Goal: Information Seeking & Learning: Learn about a topic

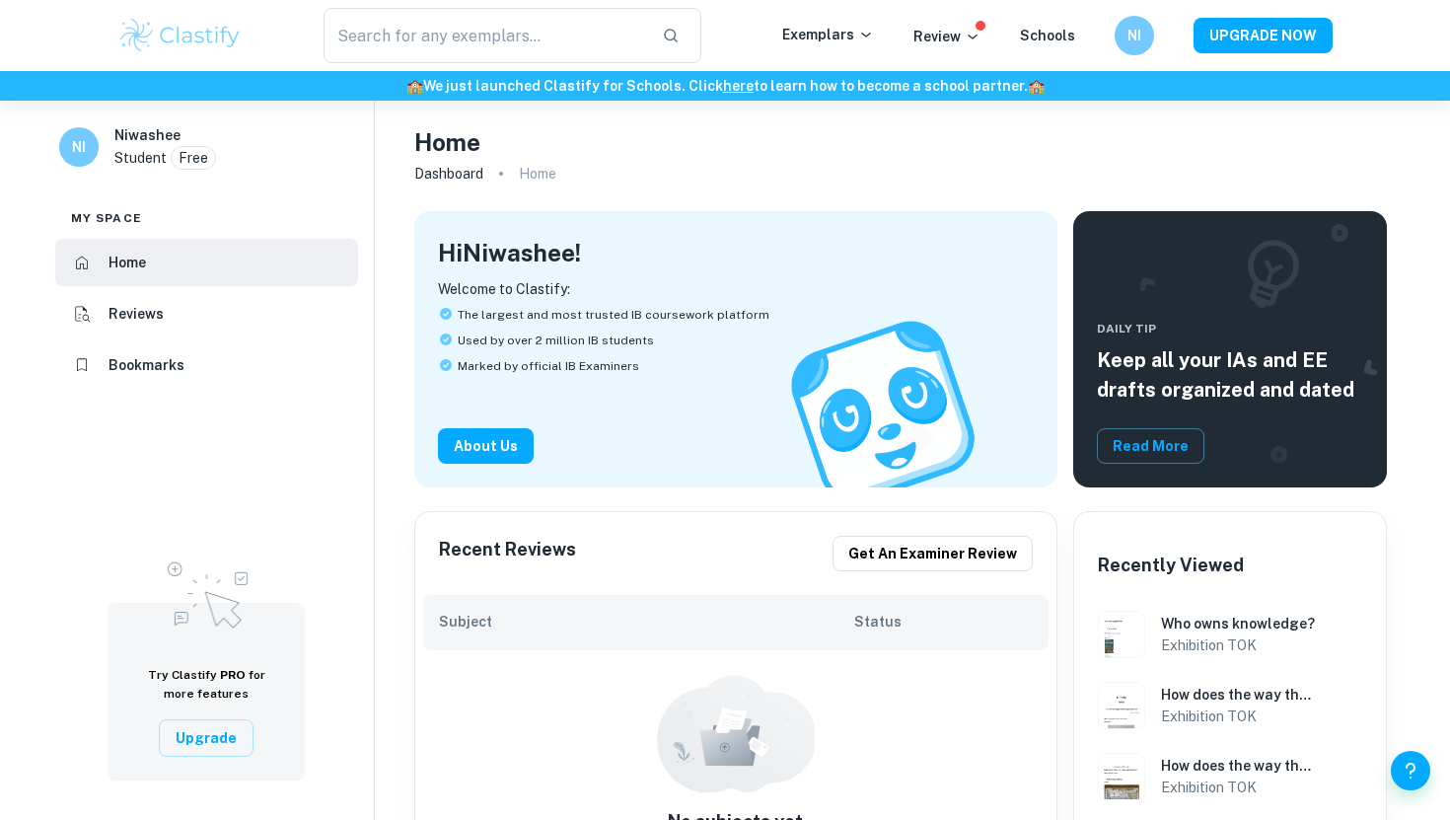
click at [182, 38] on img at bounding box center [179, 35] width 125 height 39
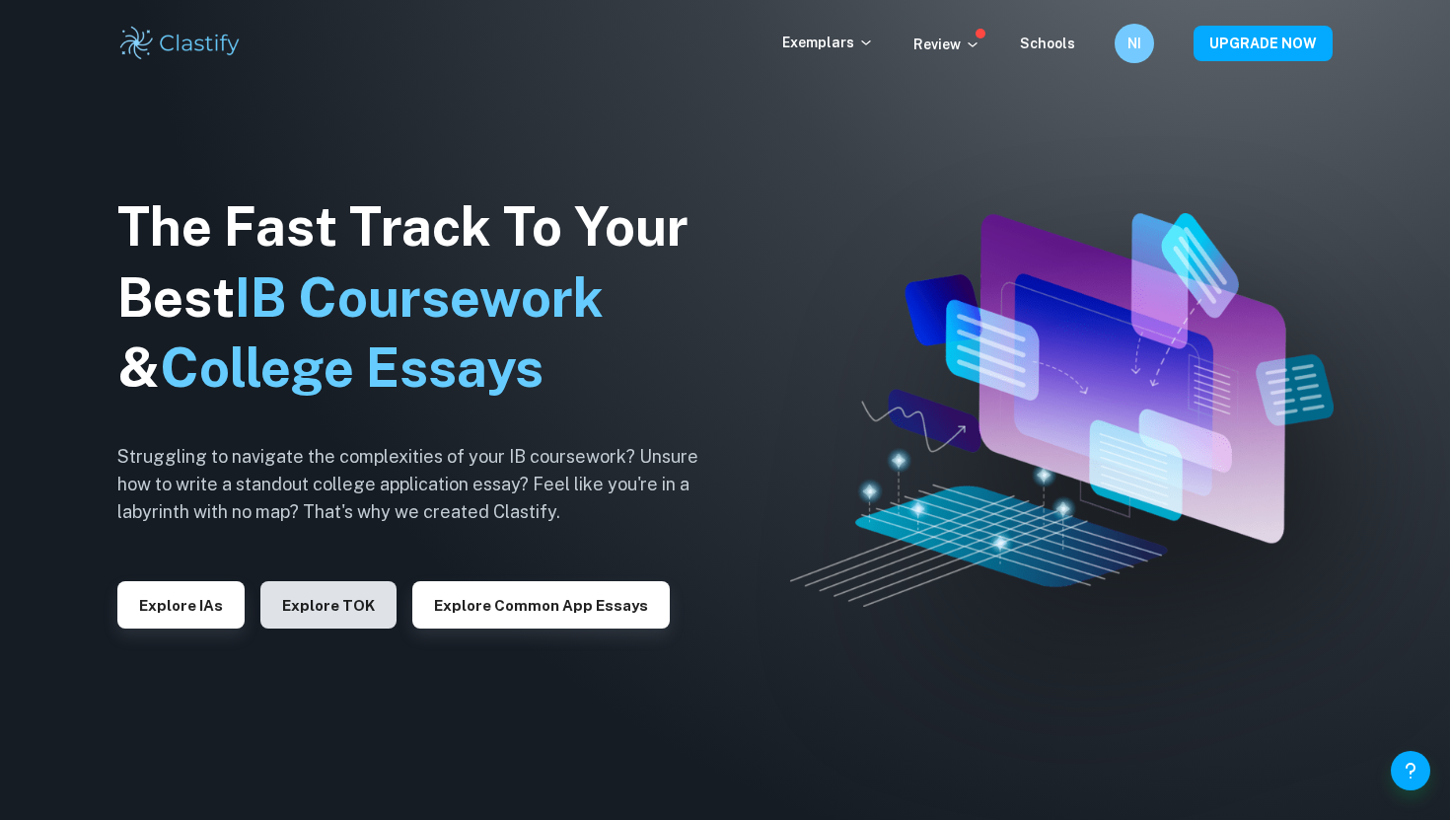
click at [334, 614] on button "Explore TOK" at bounding box center [328, 604] width 136 height 47
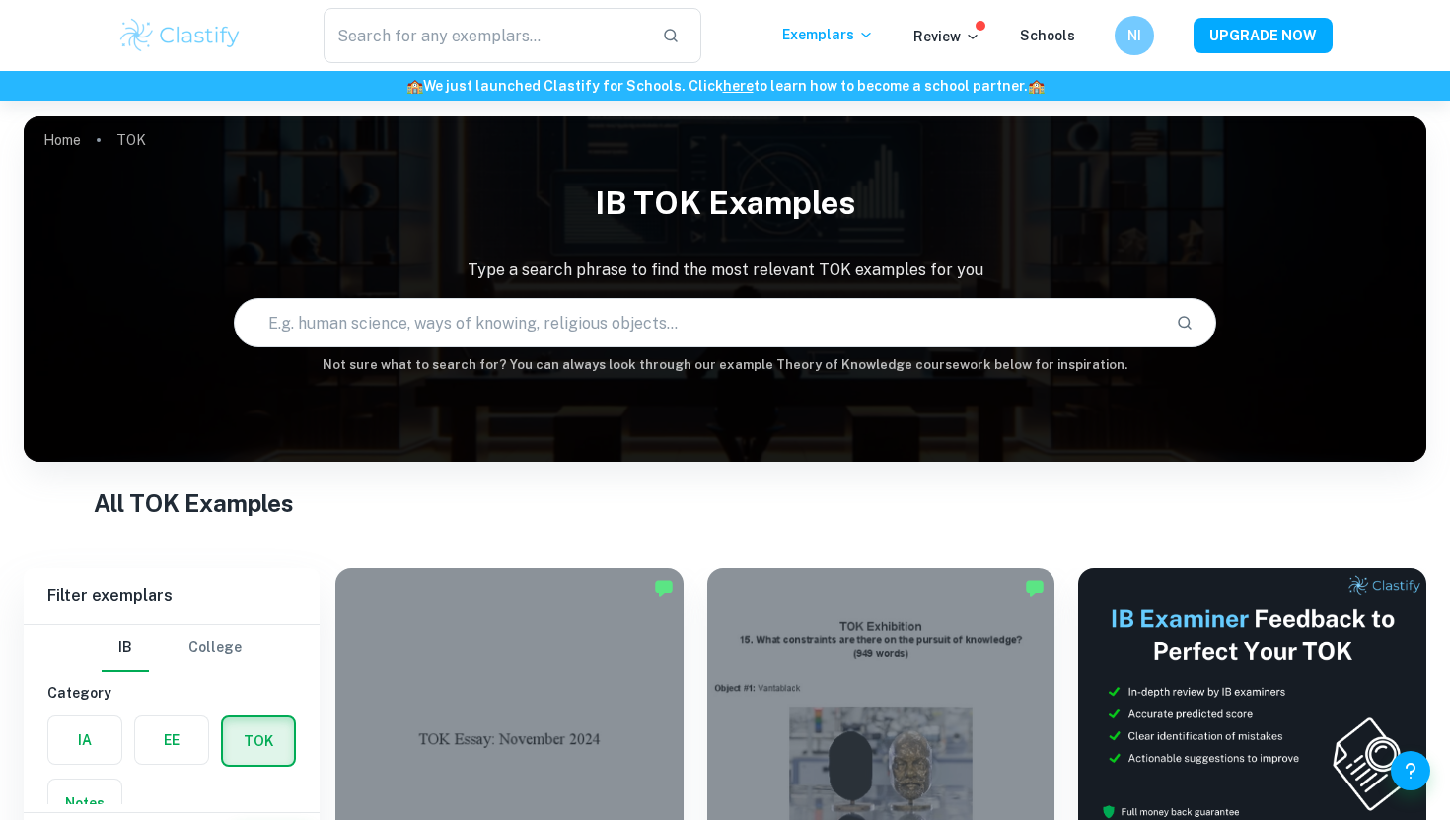
click at [358, 333] on input "text" at bounding box center [697, 322] width 925 height 55
type input "How does the way we organize or classify knowledge"
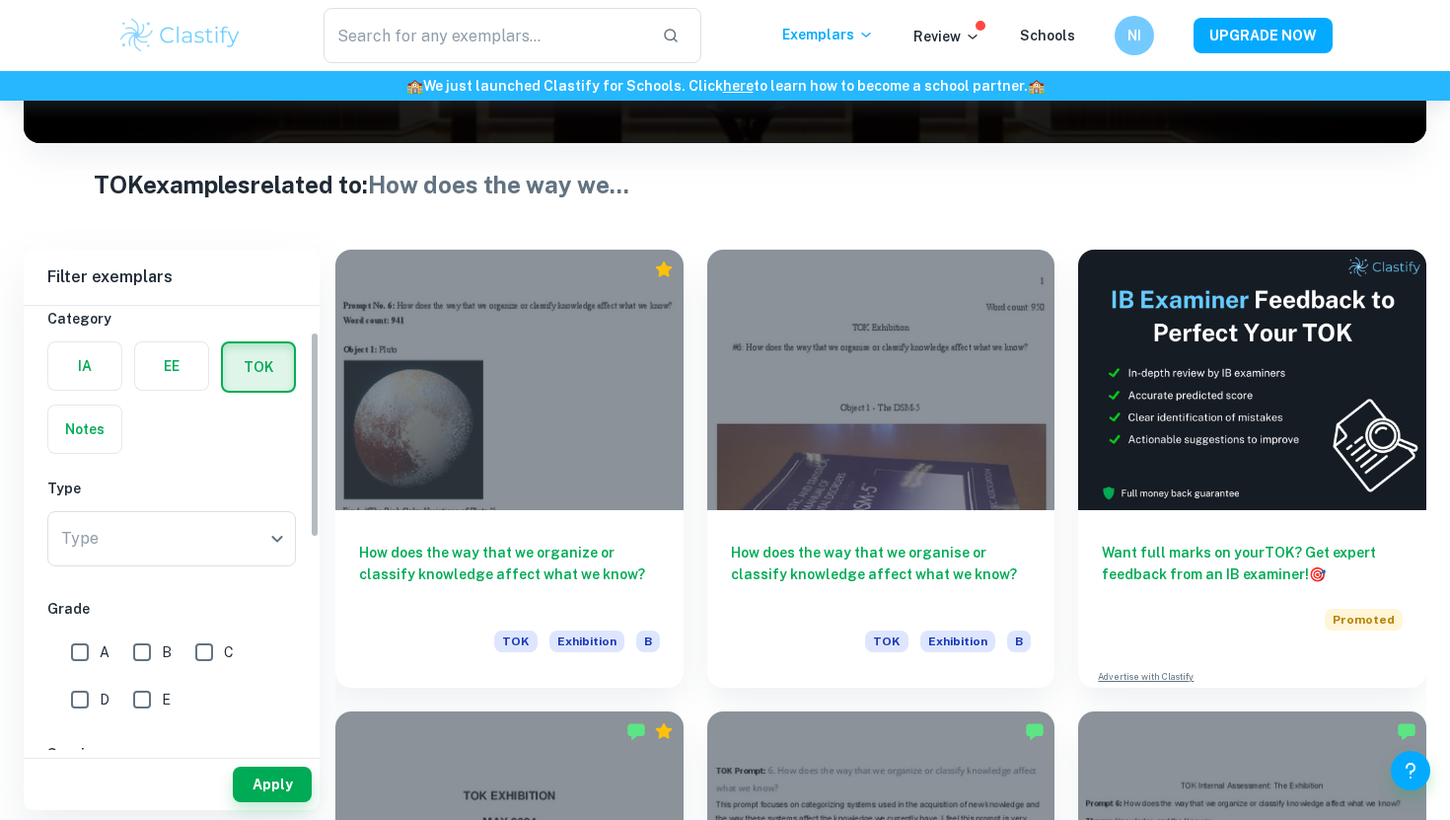
scroll to position [61, 0]
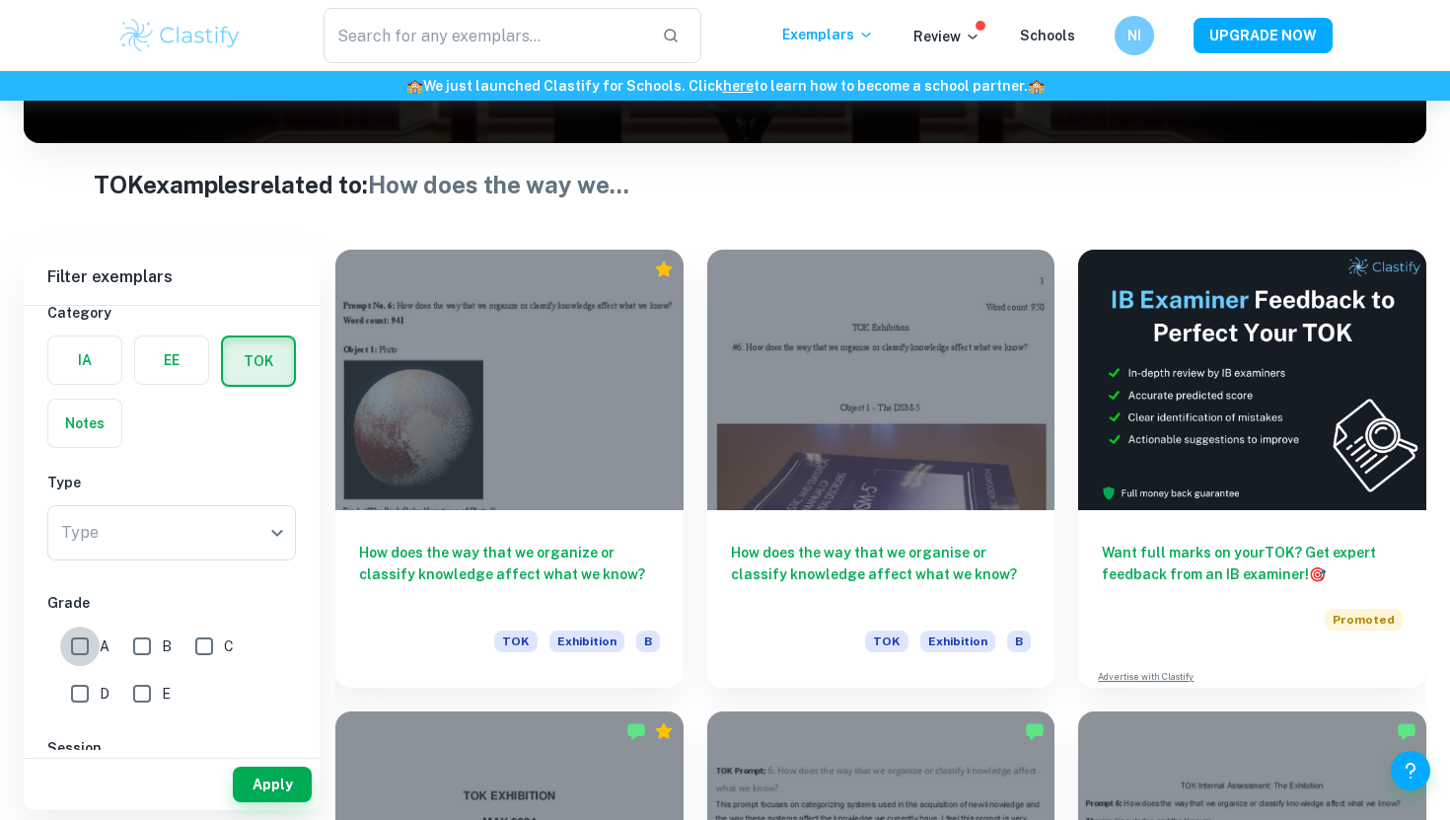
click at [86, 646] on input "A" at bounding box center [79, 646] width 39 height 39
checkbox input "true"
click at [241, 782] on button "Apply" at bounding box center [272, 785] width 79 height 36
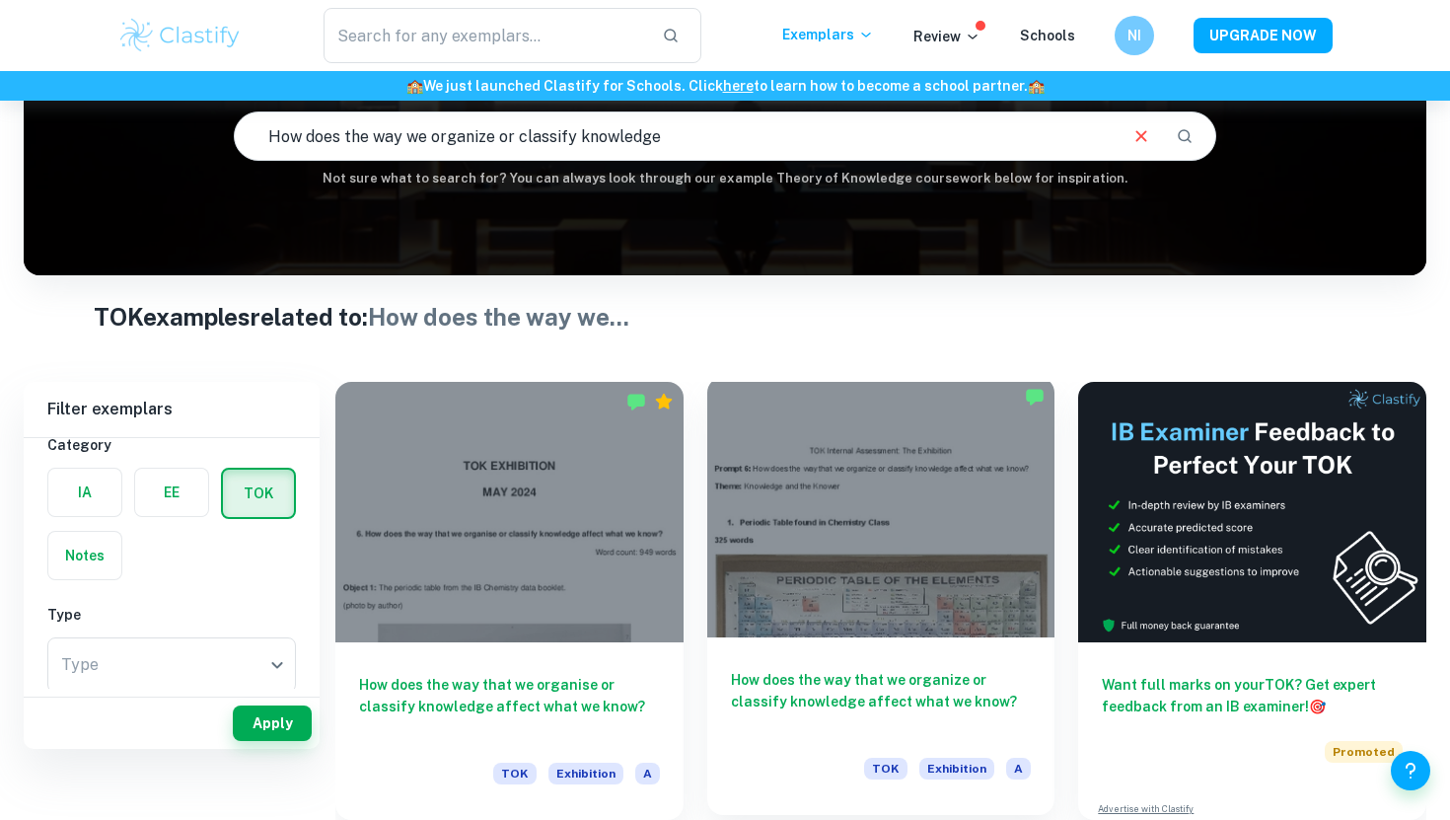
scroll to position [251, 0]
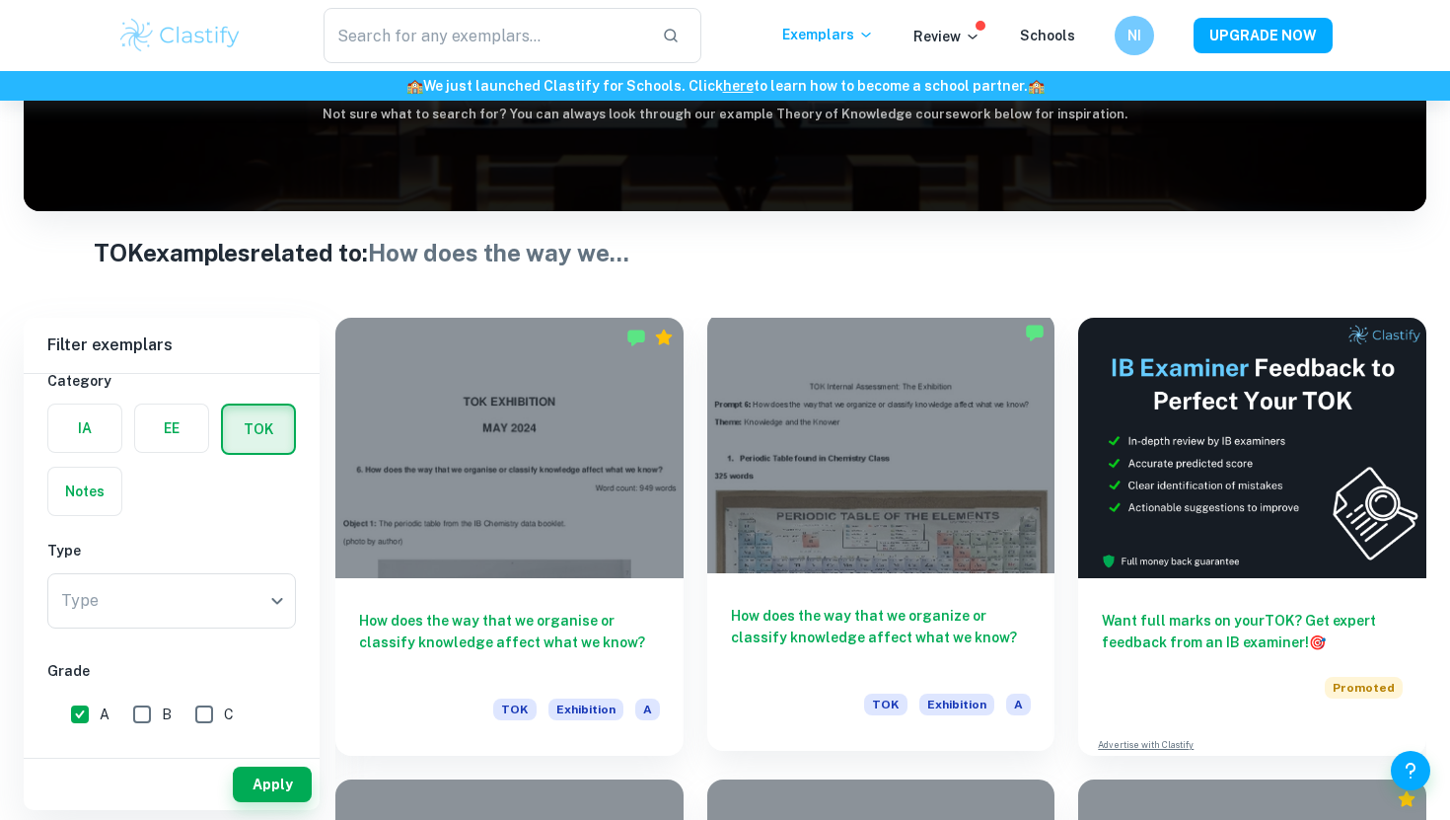
click at [793, 500] on div at bounding box center [881, 443] width 348 height 260
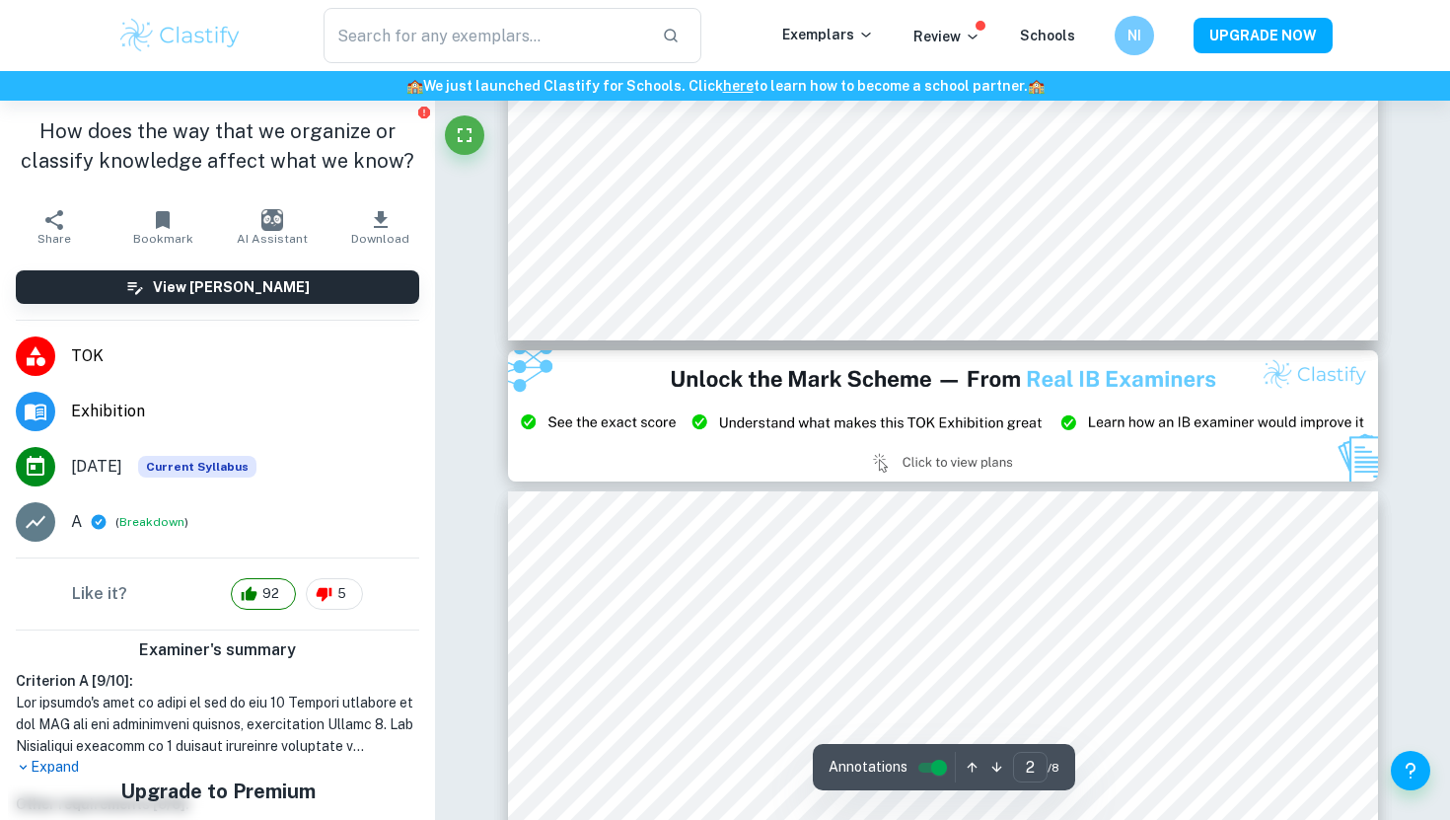
scroll to position [2495, 0]
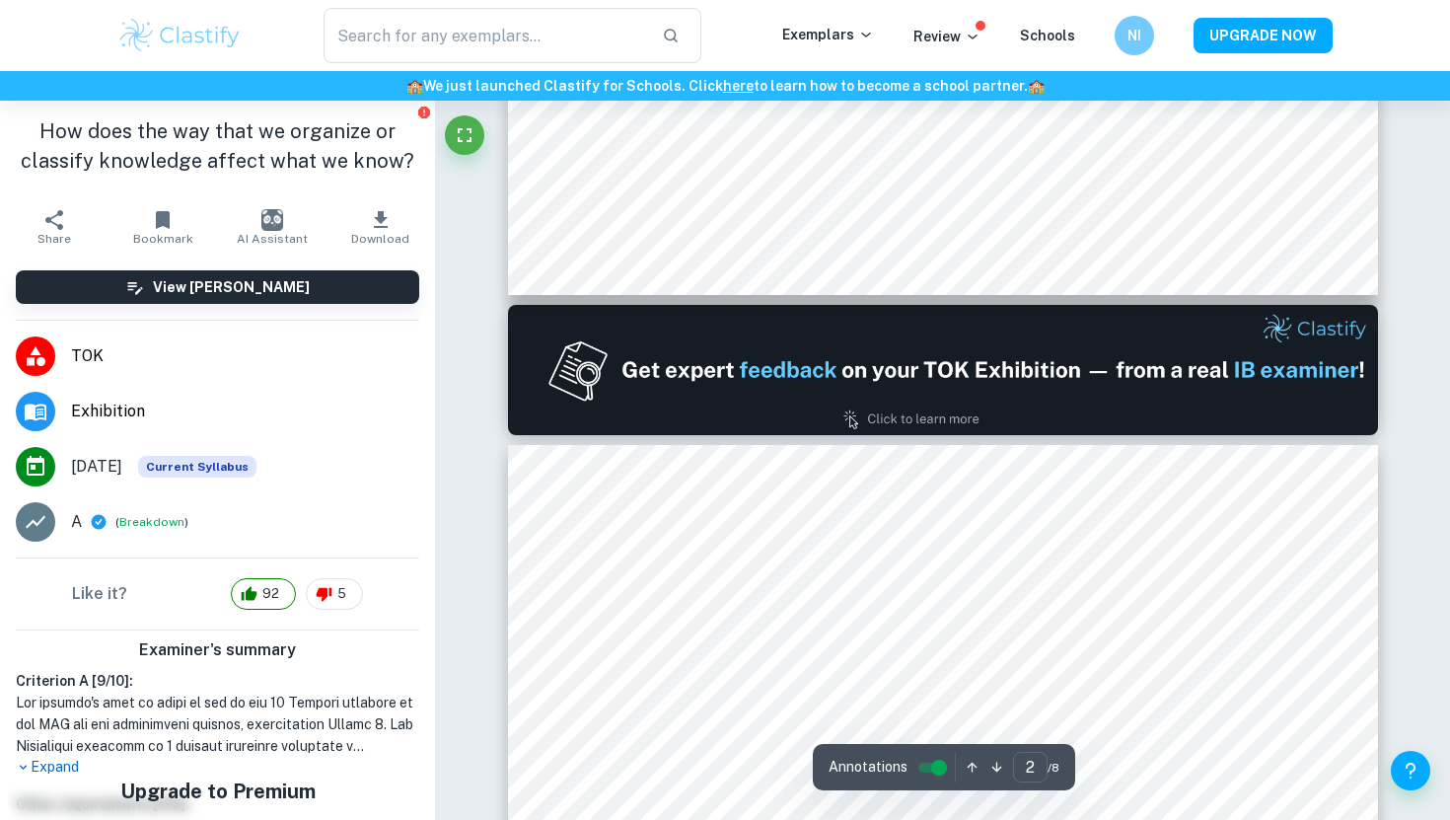
type input "1"
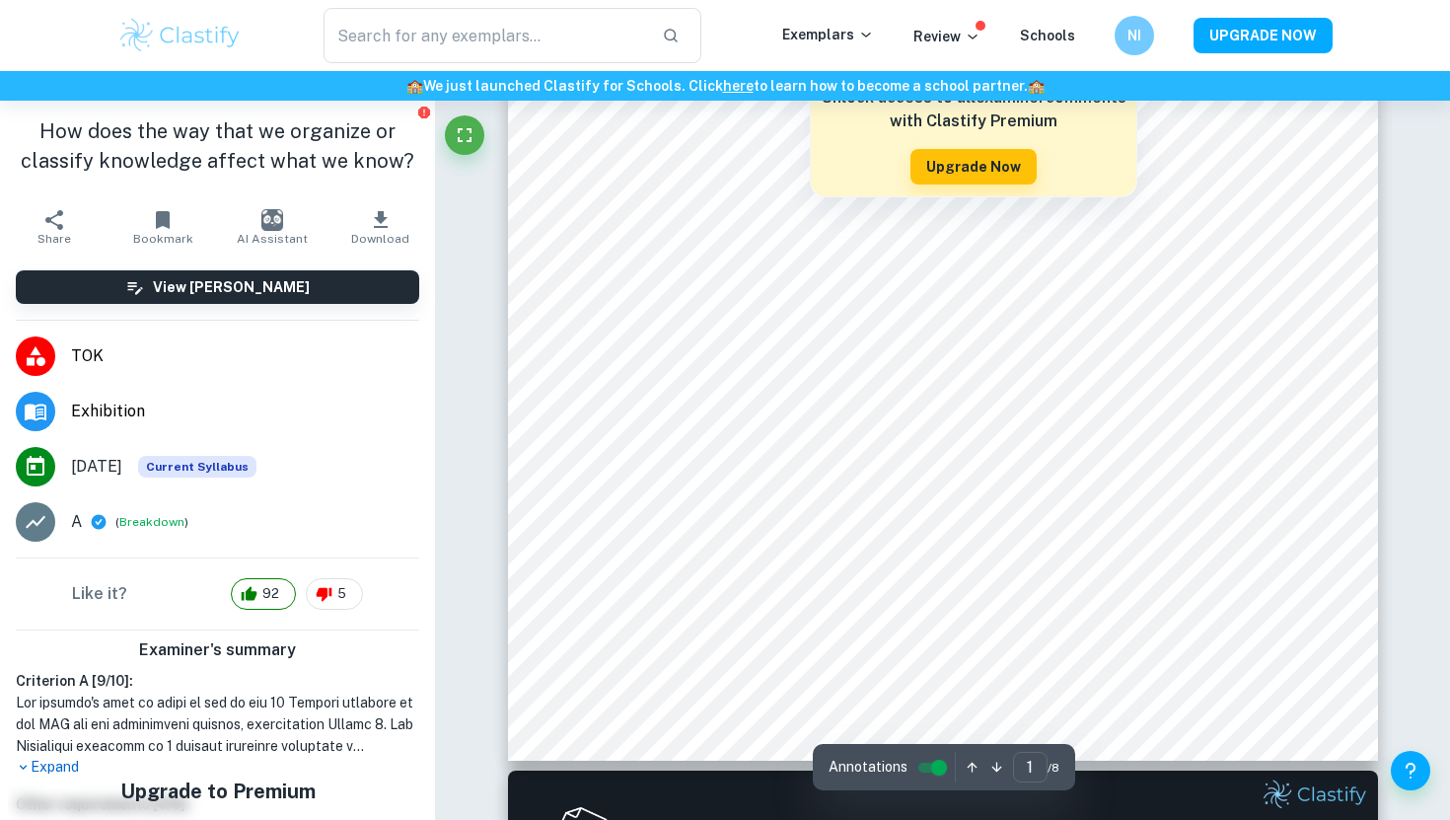
scroll to position [505, 0]
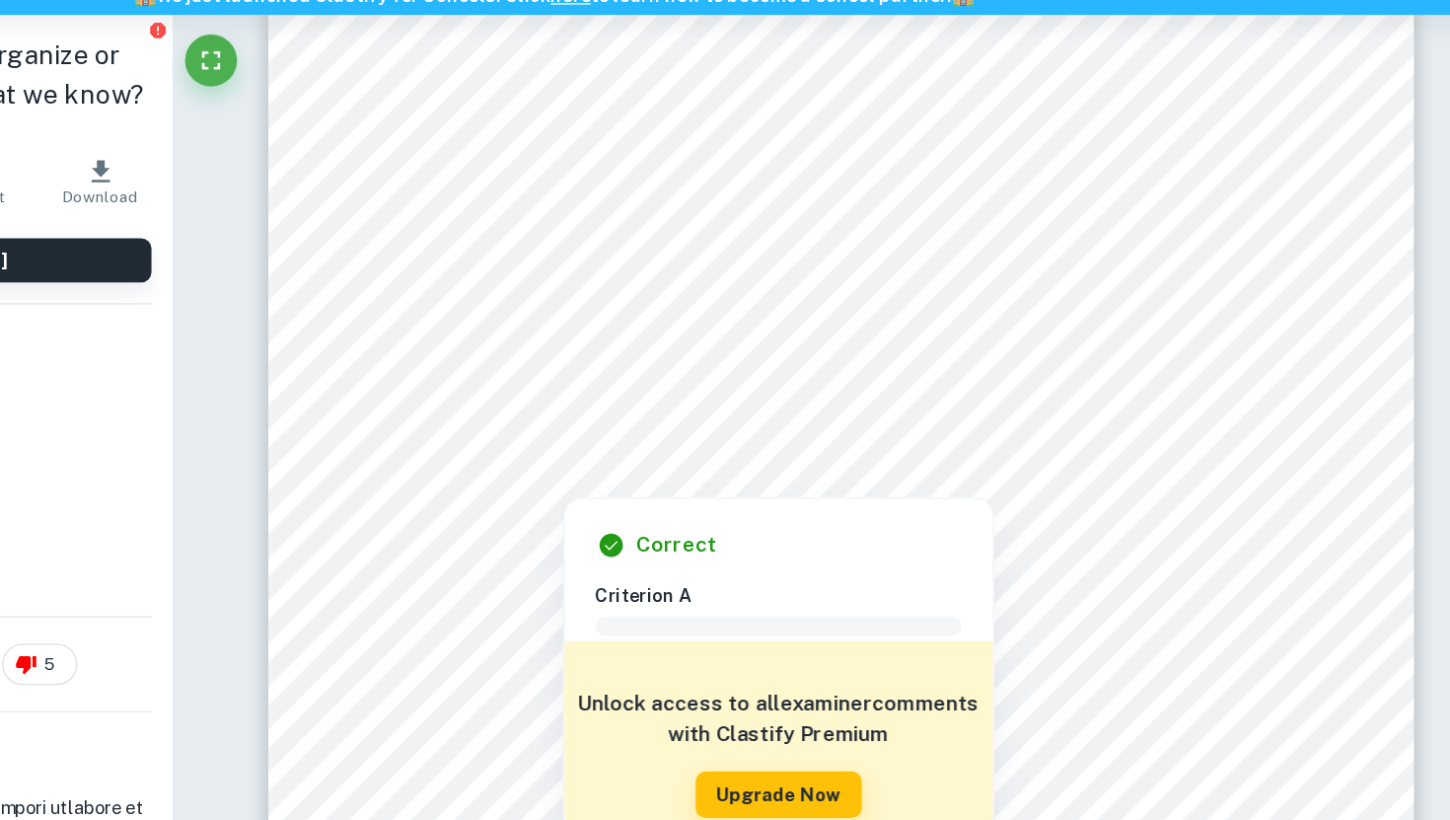
click at [817, 452] on div at bounding box center [732, 442] width 244 height 38
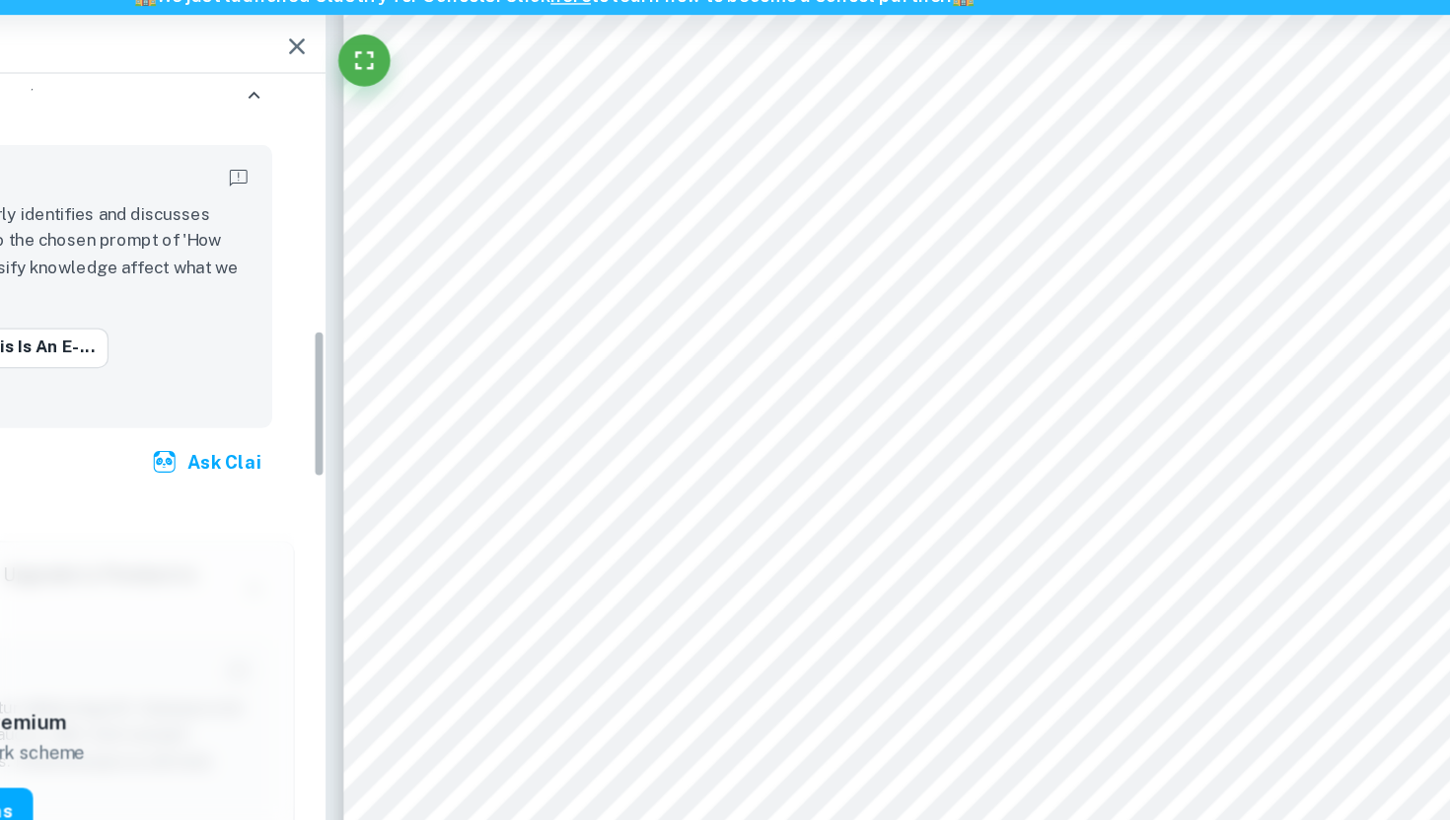
scroll to position [1054, 0]
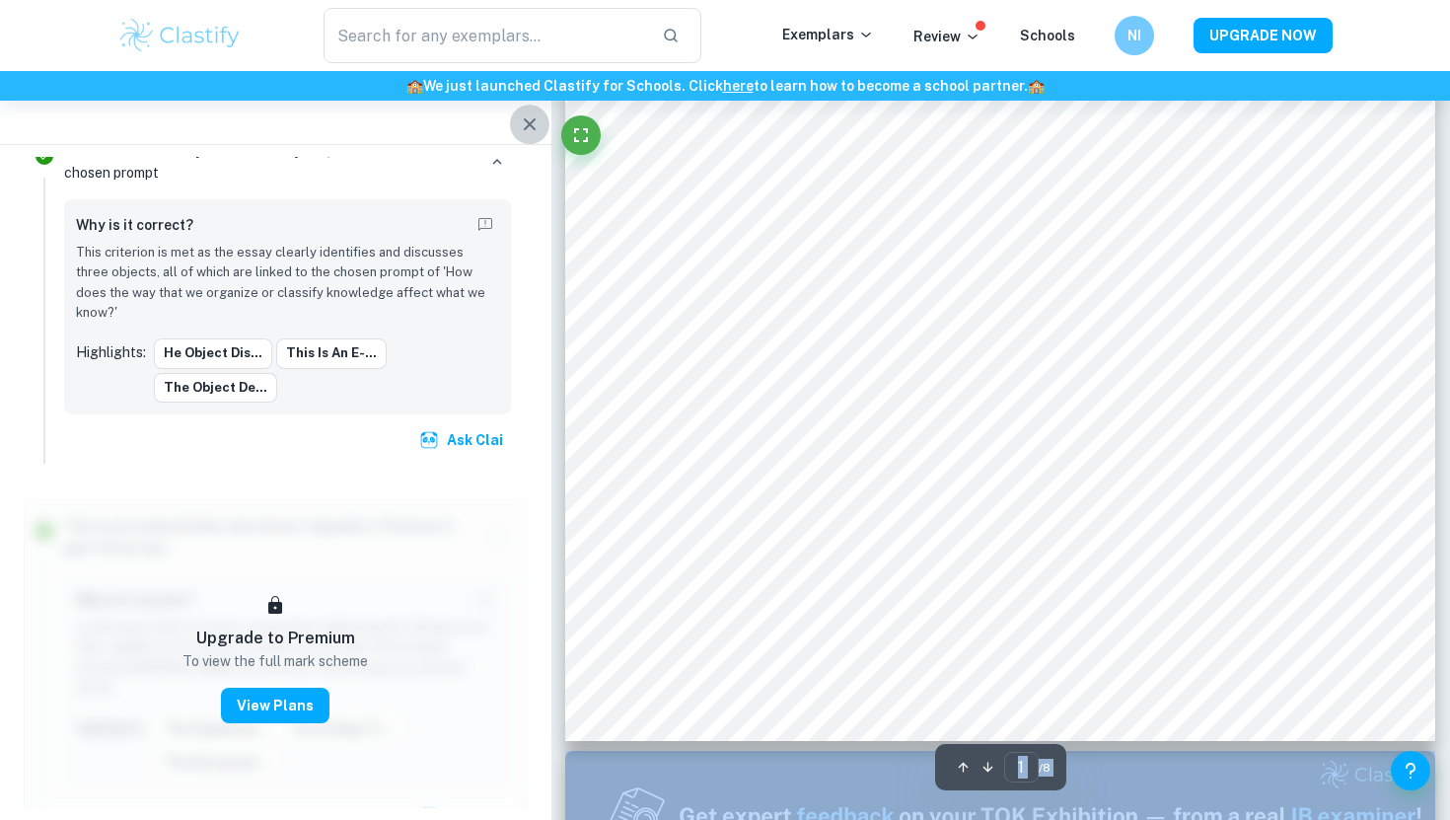
click at [534, 133] on icon "button" at bounding box center [530, 124] width 24 height 24
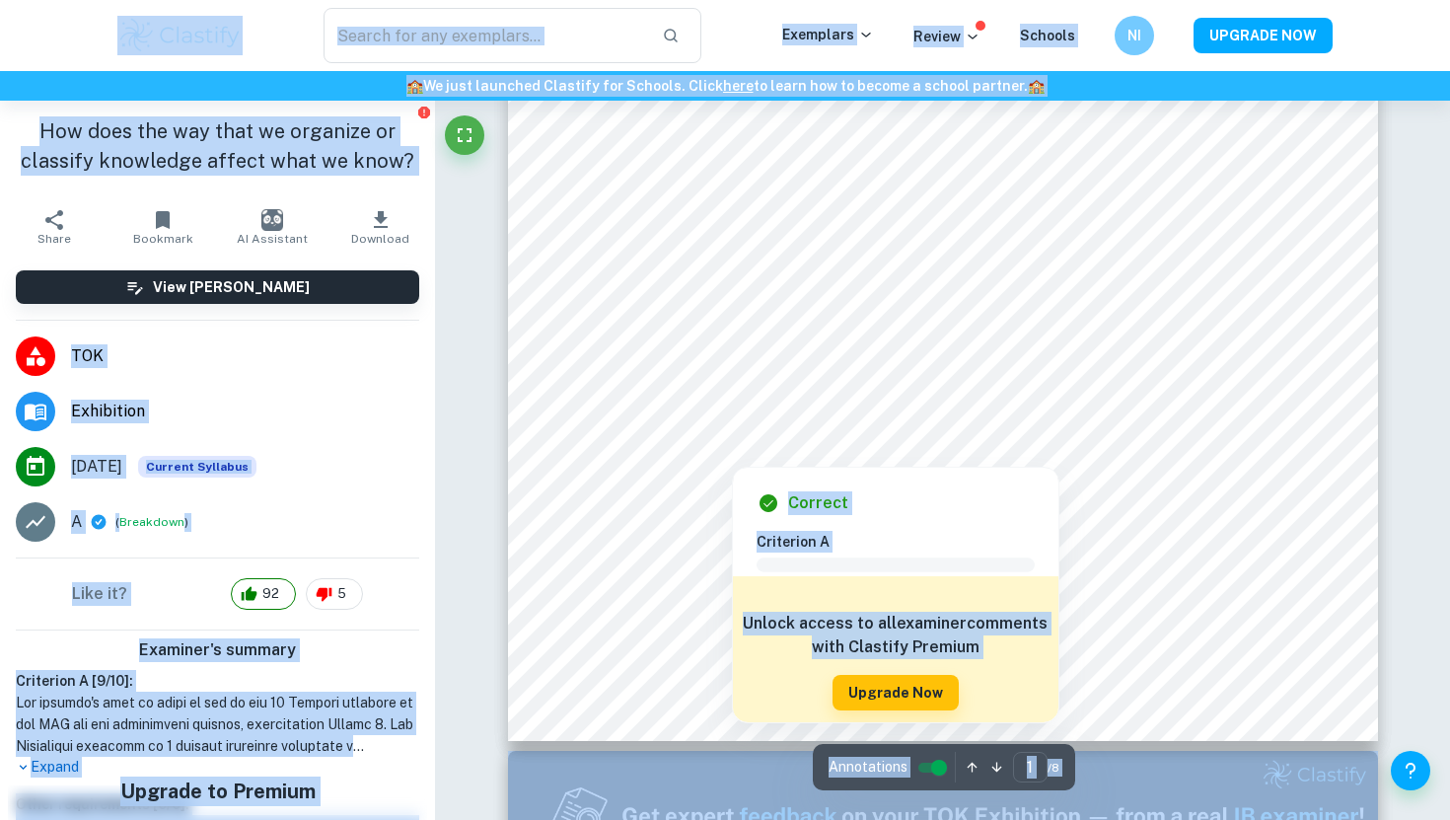
click at [724, 357] on div at bounding box center [942, 379] width 665 height 55
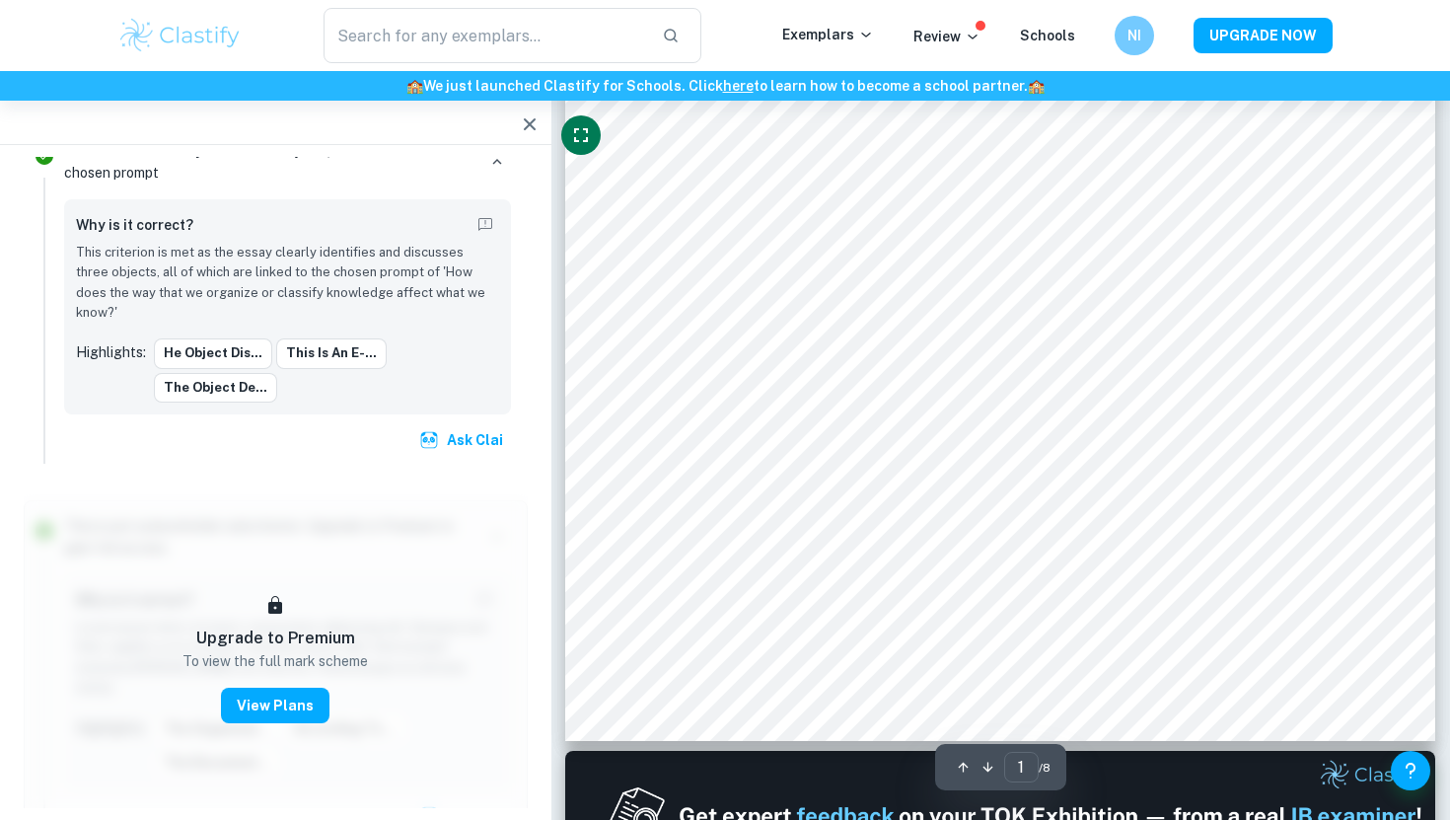
click at [581, 146] on icon "Fullscreen" at bounding box center [581, 135] width 24 height 24
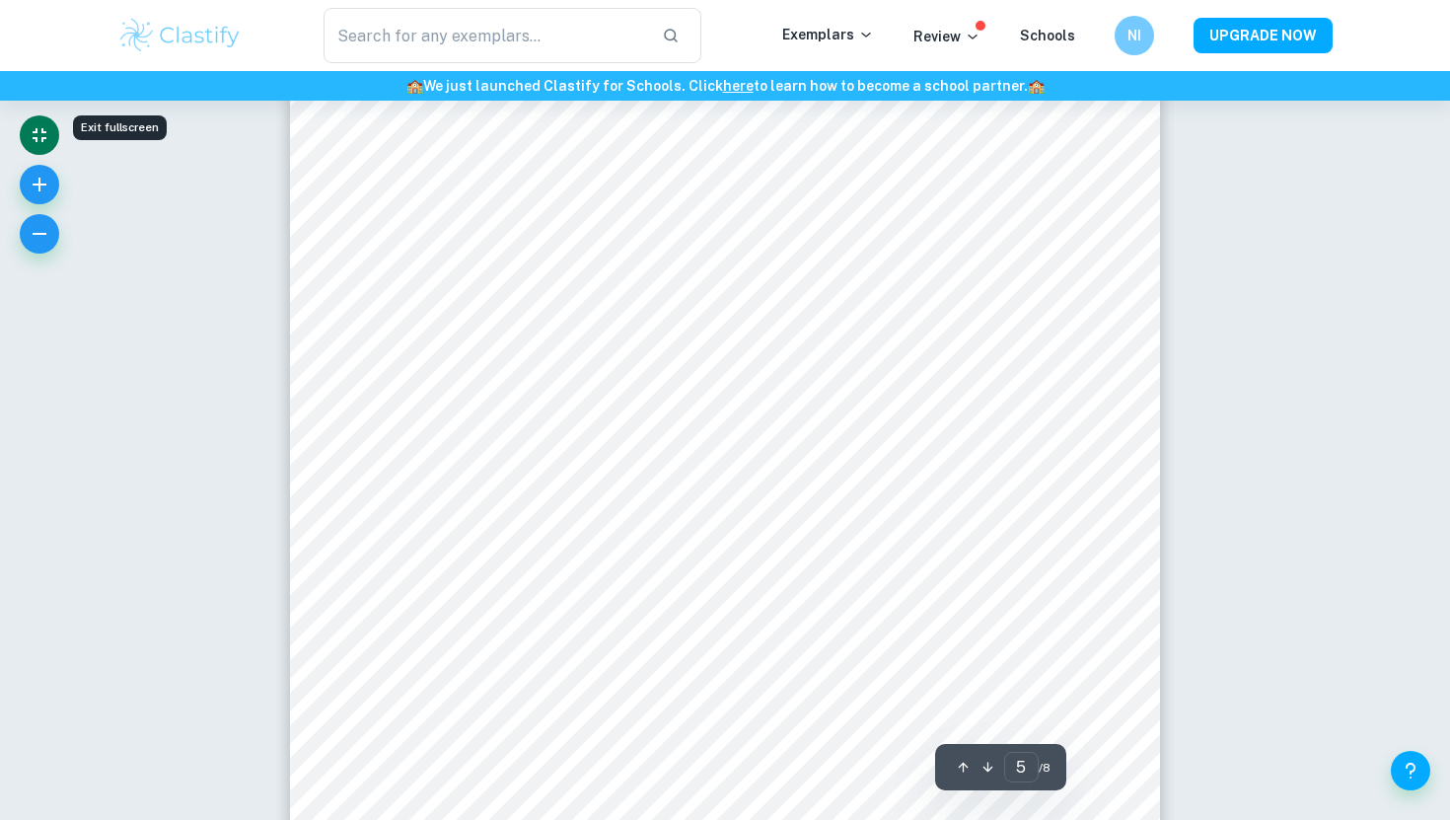
scroll to position [4914, 0]
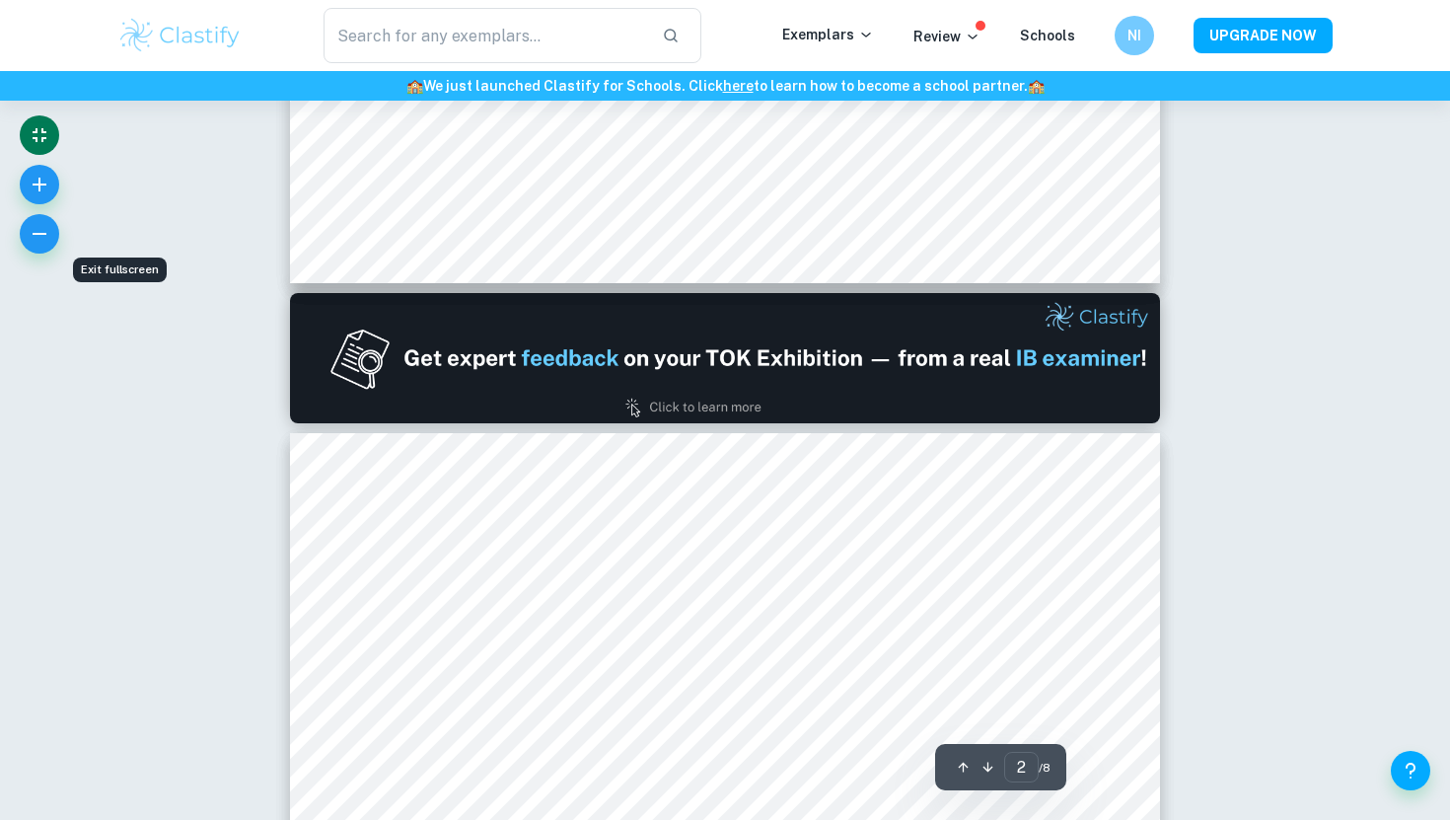
type input "1"
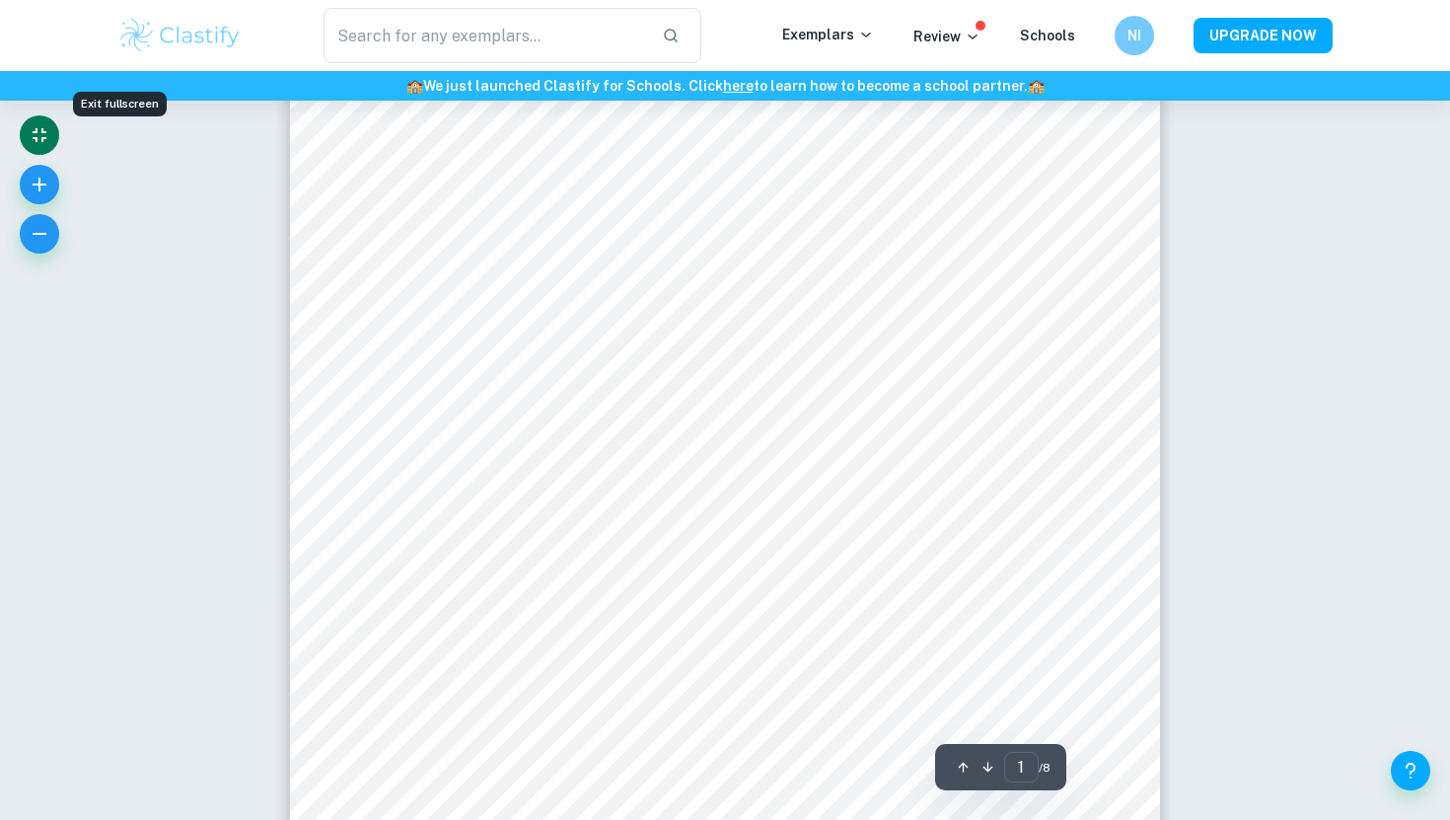
scroll to position [12, 0]
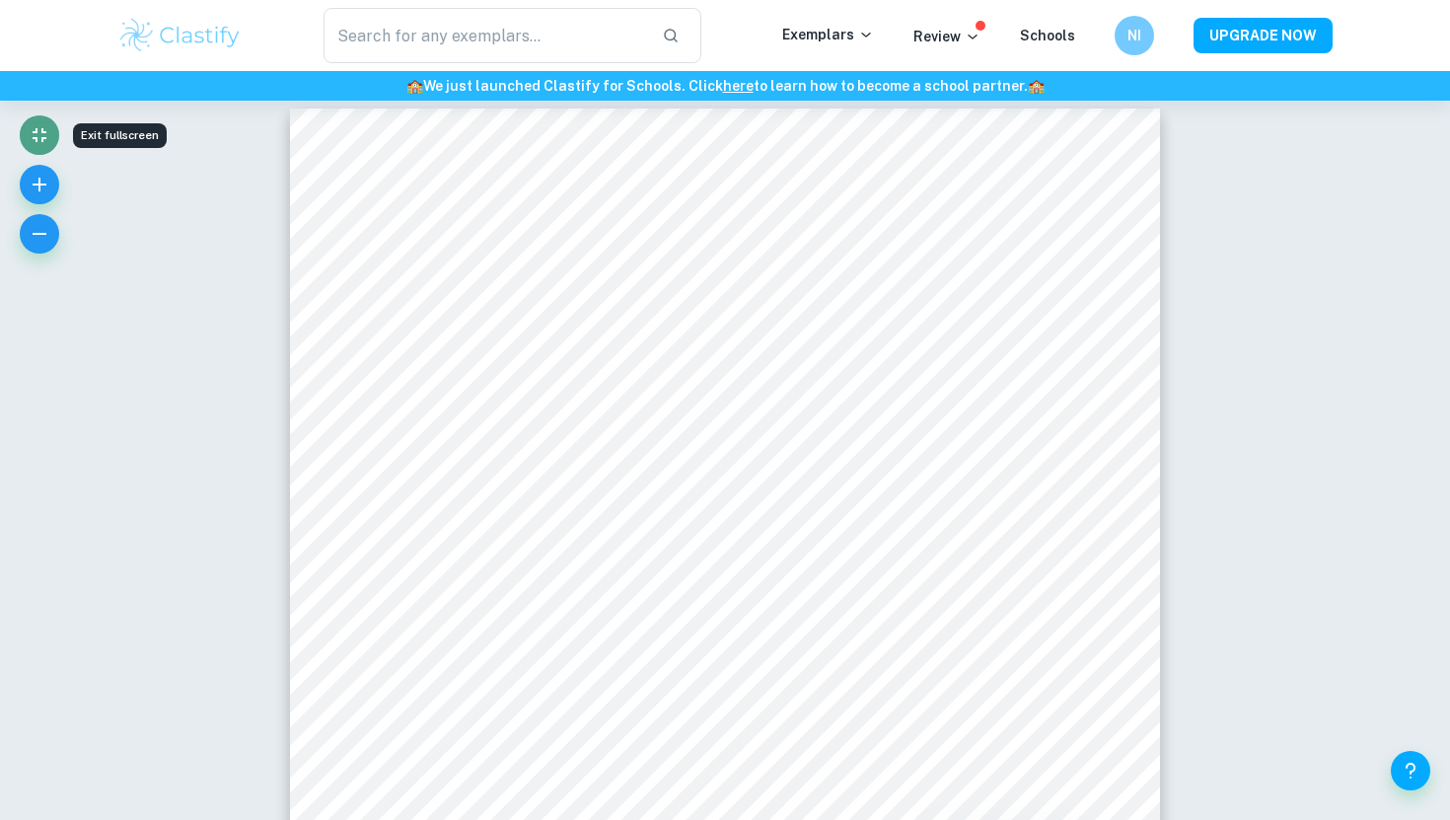
click at [36, 138] on icon "Exit fullscreen" at bounding box center [40, 135] width 14 height 14
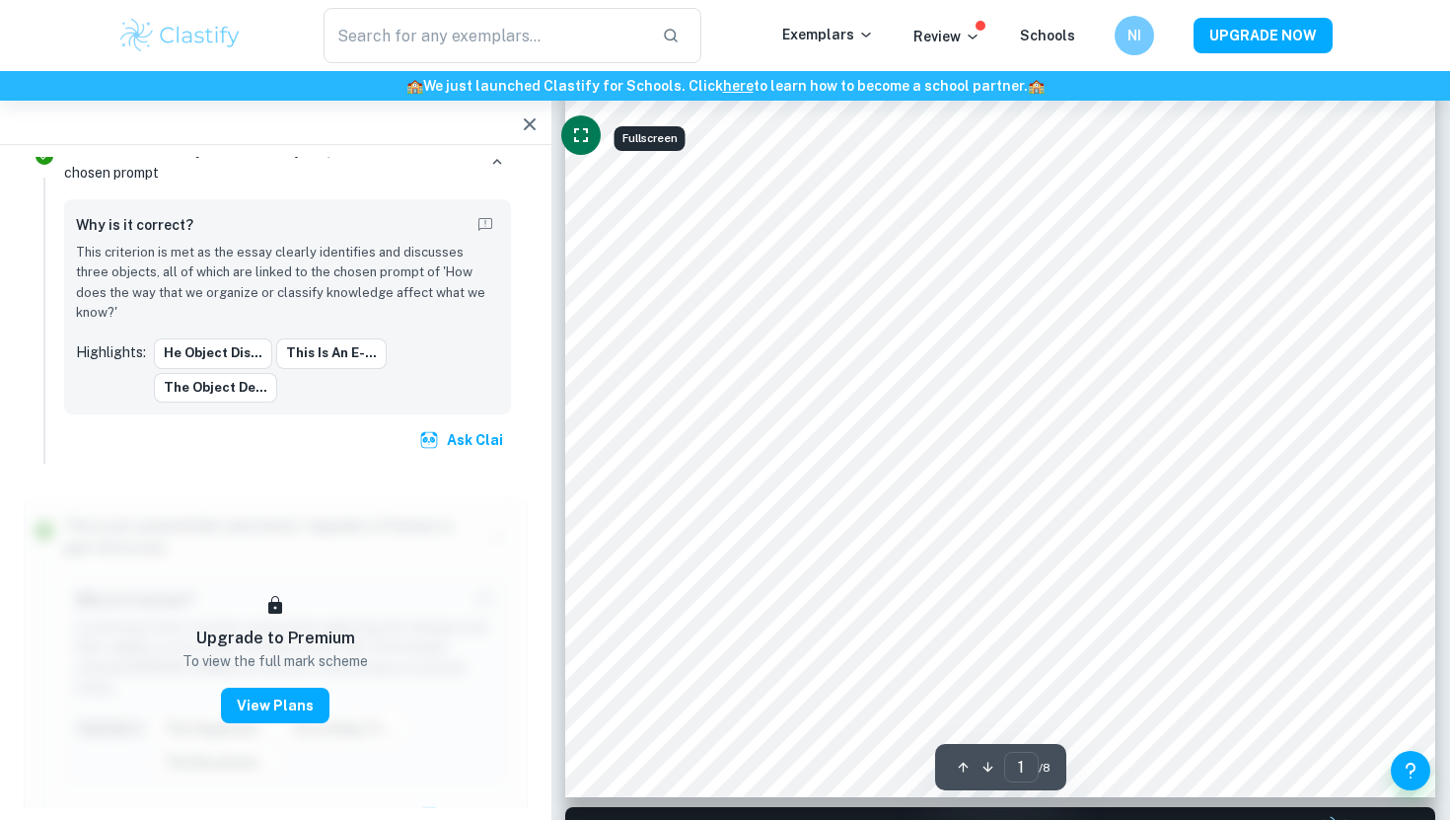
scroll to position [452, 0]
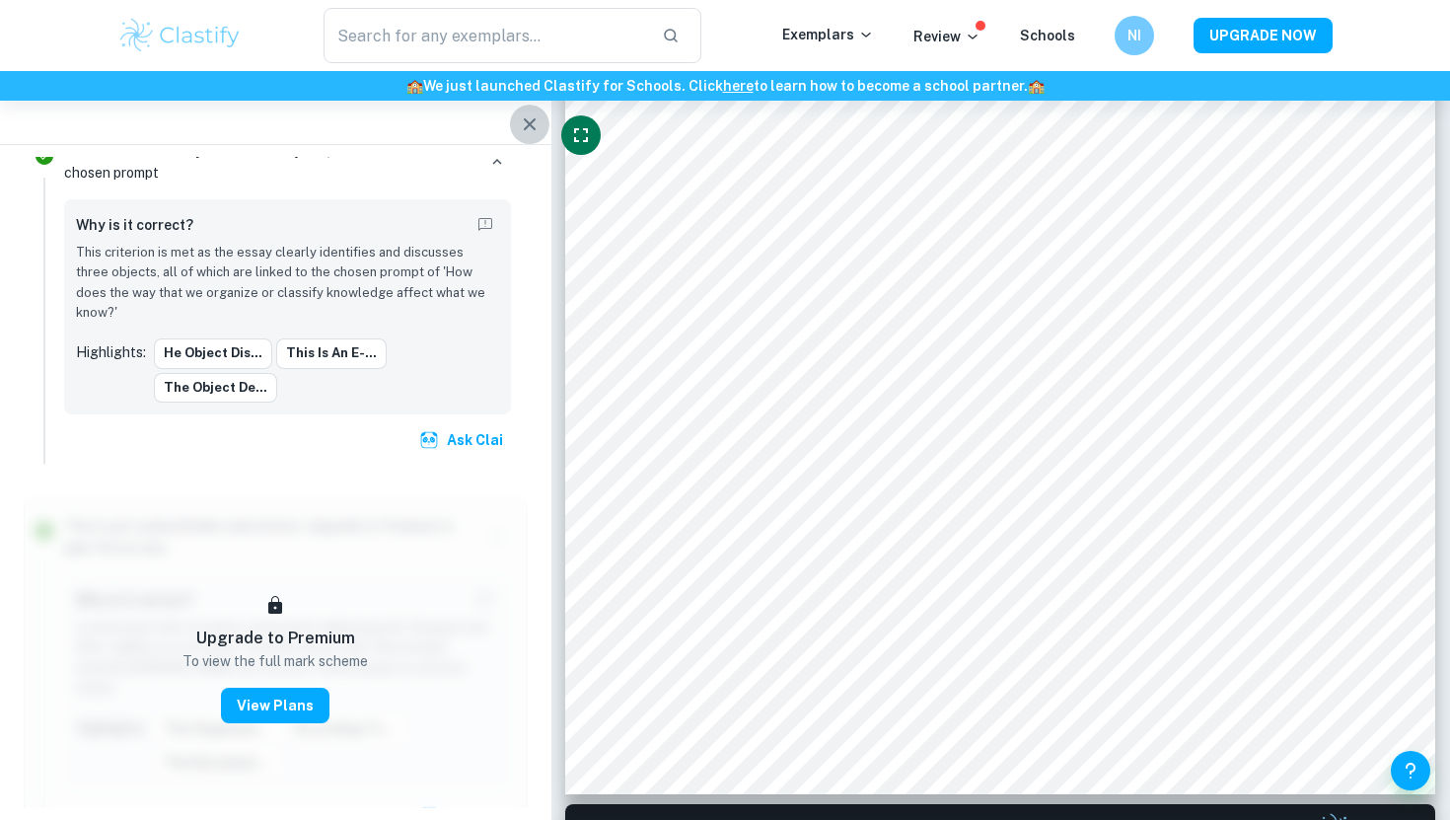
click at [523, 122] on icon "button" at bounding box center [530, 124] width 24 height 24
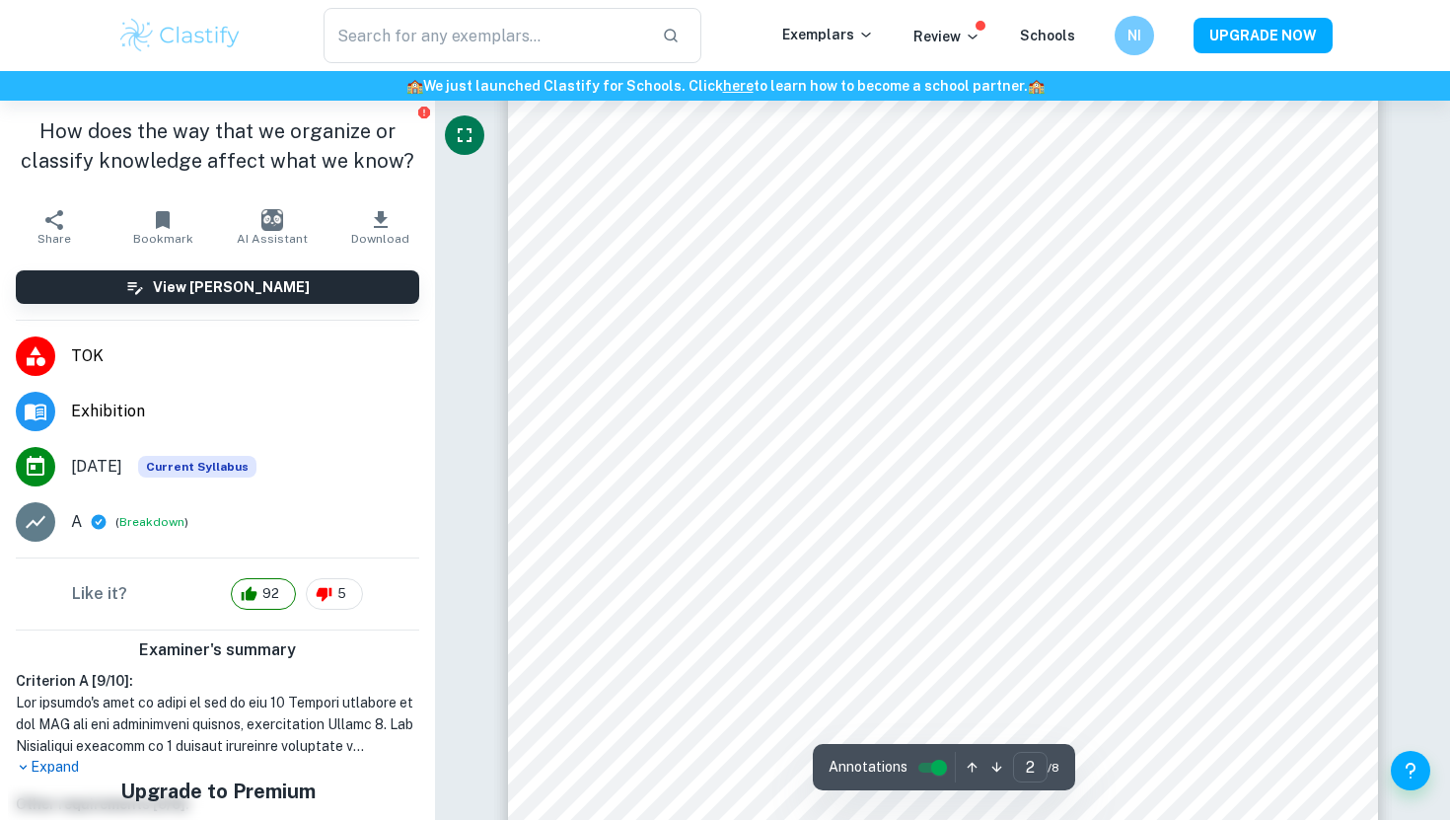
scroll to position [1477, 0]
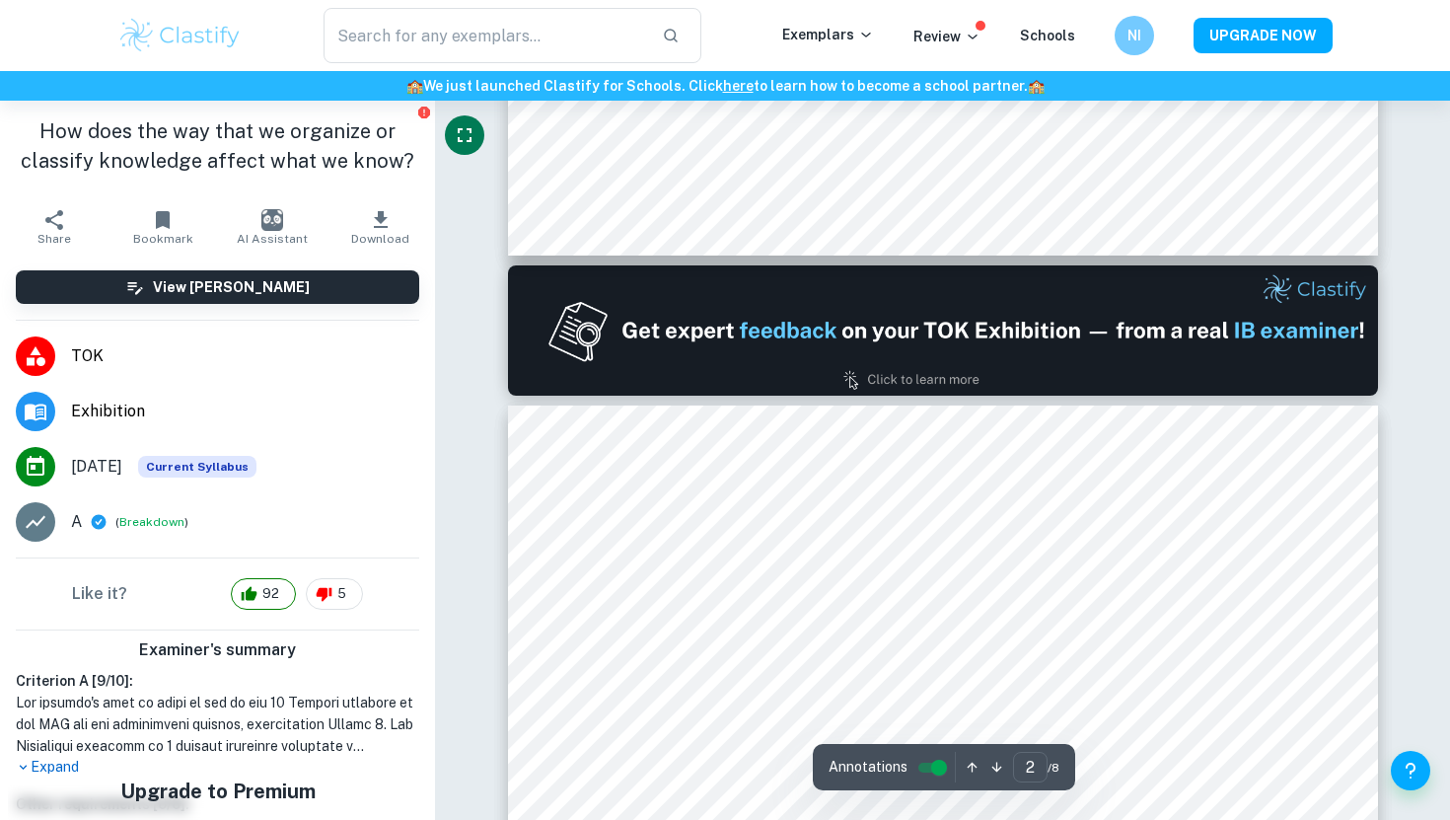
type input "1"
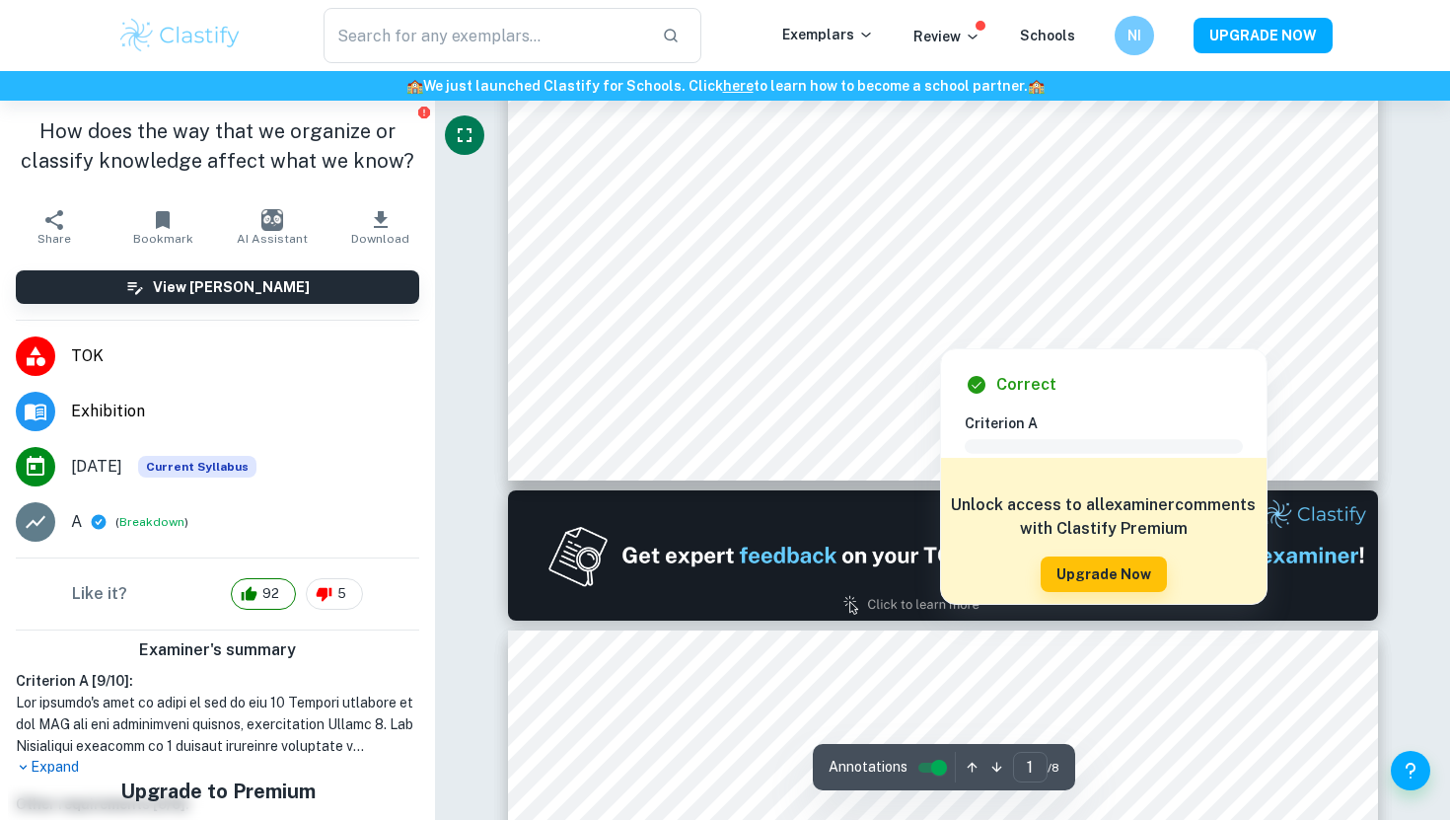
scroll to position [768, 0]
